Goal: Check status: Check status

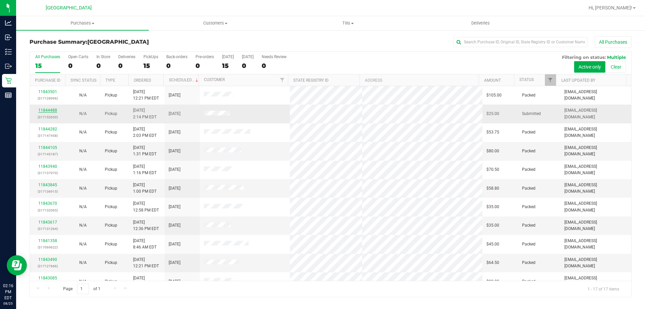
click at [55, 108] on link "11844488" at bounding box center [47, 110] width 19 height 5
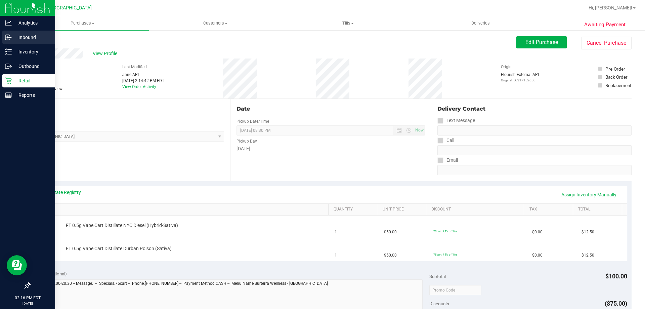
click at [22, 39] on p "Inbound" at bounding box center [32, 37] width 40 height 8
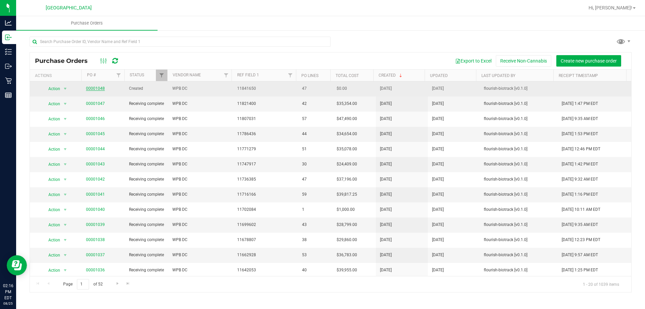
click at [92, 86] on link "00001048" at bounding box center [95, 88] width 19 height 5
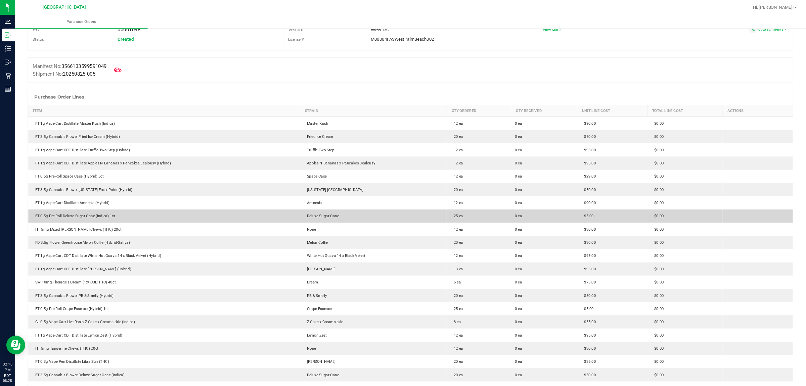
scroll to position [34, 0]
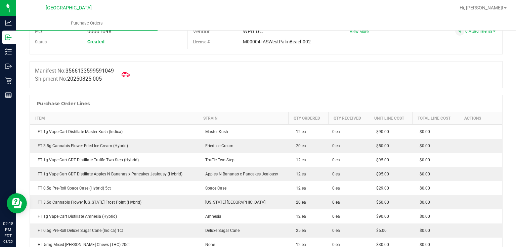
click at [262, 78] on div "Manifest No: 3566133599591049 Shipment No: 20250825-005" at bounding box center [266, 74] width 473 height 27
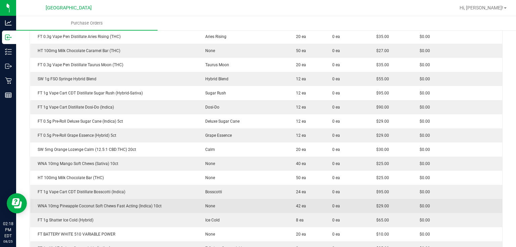
scroll to position [411, 0]
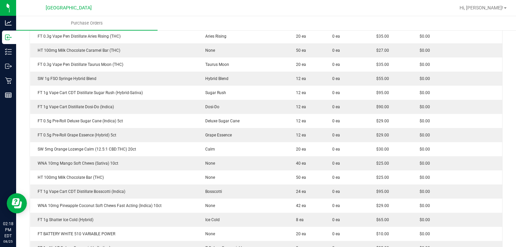
click at [422, 12] on div at bounding box center [287, 7] width 335 height 13
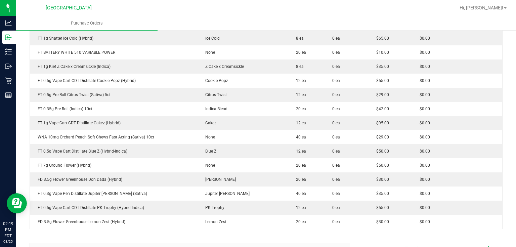
scroll to position [597, 0]
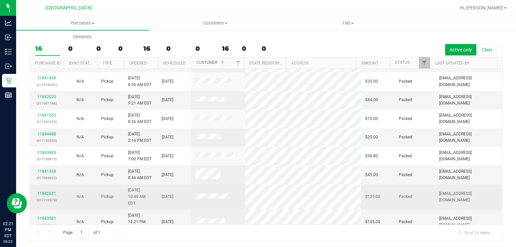
scroll to position [134, 0]
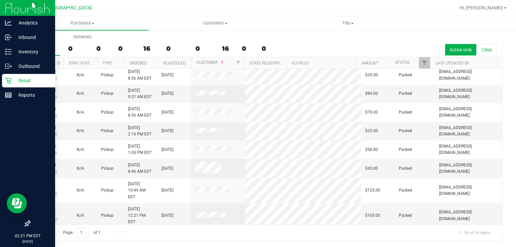
click at [8, 77] on icon at bounding box center [8, 80] width 7 height 7
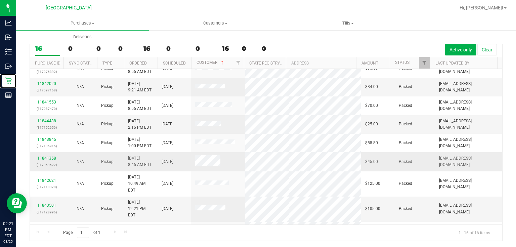
scroll to position [147, 0]
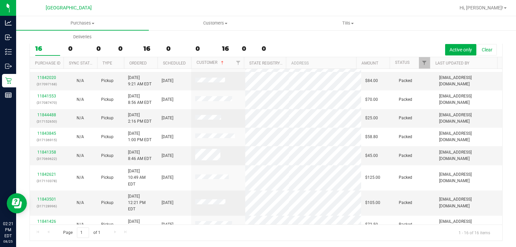
click at [53, 241] on link "11843670" at bounding box center [46, 243] width 19 height 5
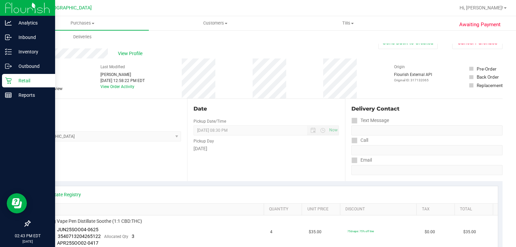
click at [12, 82] on p "Retail" at bounding box center [32, 81] width 40 height 8
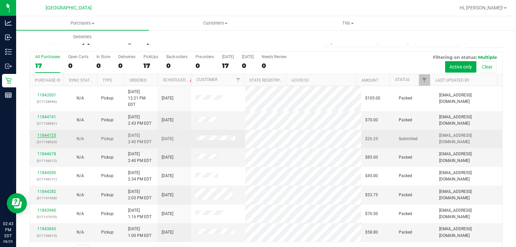
click at [50, 133] on link "11844725" at bounding box center [46, 135] width 19 height 5
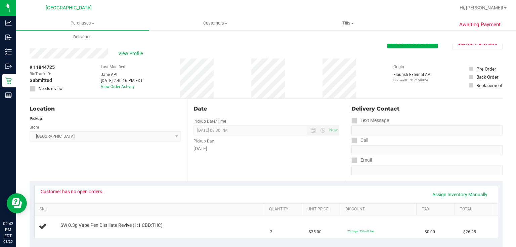
click at [132, 53] on span "View Profile" at bounding box center [131, 53] width 27 height 7
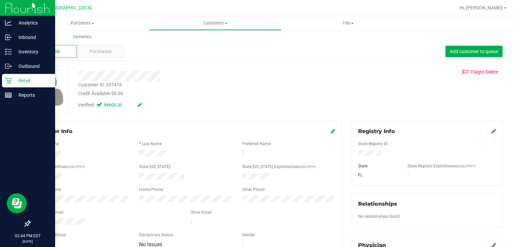
click at [5, 85] on div "Retail" at bounding box center [28, 80] width 53 height 13
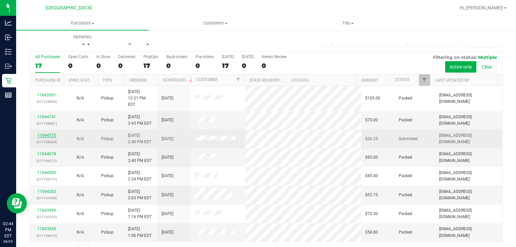
click at [50, 133] on link "11844725" at bounding box center [46, 135] width 19 height 5
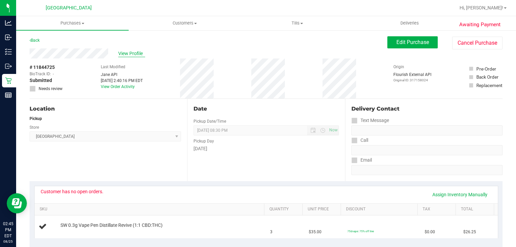
click at [128, 55] on span "View Profile" at bounding box center [131, 53] width 27 height 7
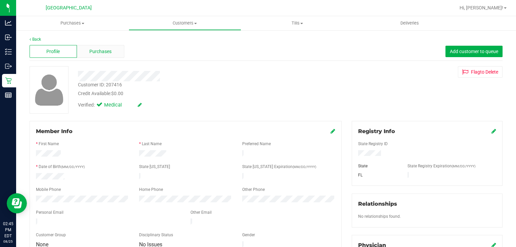
click at [116, 53] on div "Purchases" at bounding box center [100, 51] width 47 height 13
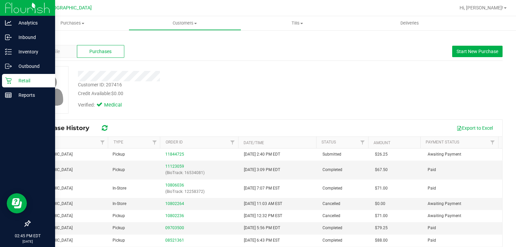
click at [14, 83] on p "Retail" at bounding box center [32, 81] width 40 height 8
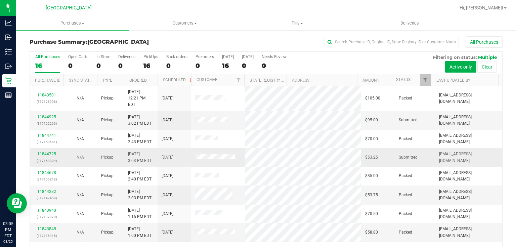
click at [49, 152] on link "11844725" at bounding box center [46, 154] width 19 height 5
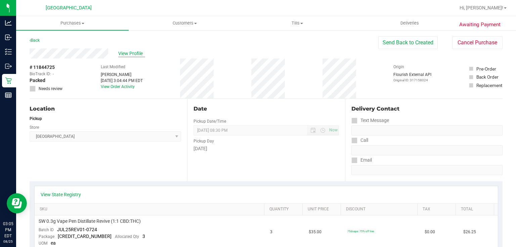
click at [138, 54] on span "View Profile" at bounding box center [131, 53] width 27 height 7
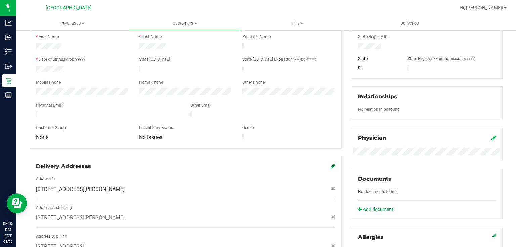
scroll to position [108, 0]
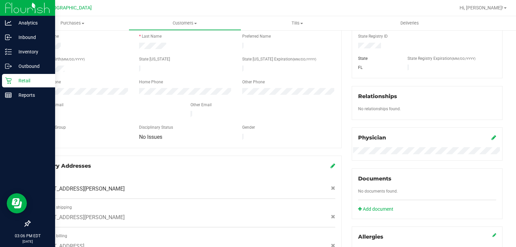
click at [23, 77] on p "Retail" at bounding box center [32, 81] width 40 height 8
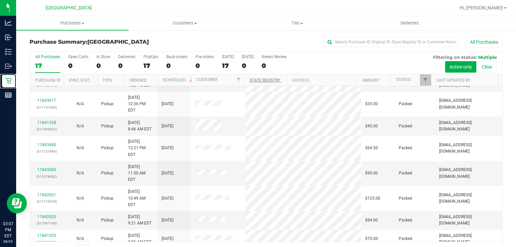
scroll to position [166, 0]
